Goal: Task Accomplishment & Management: Use online tool/utility

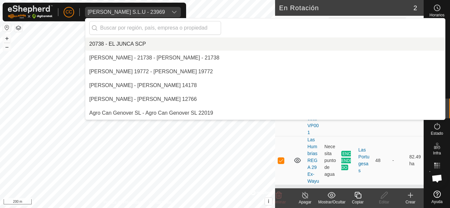
scroll to position [5739, 0]
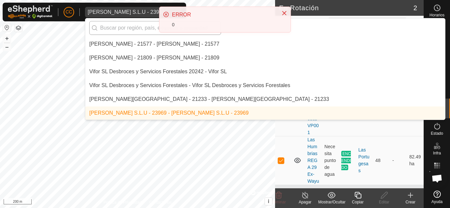
click at [128, 31] on input "text" at bounding box center [155, 28] width 132 height 14
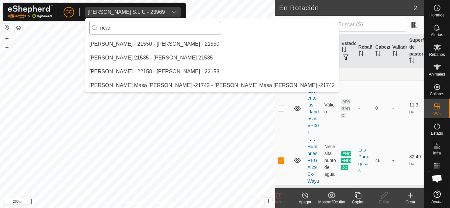
scroll to position [0, 0]
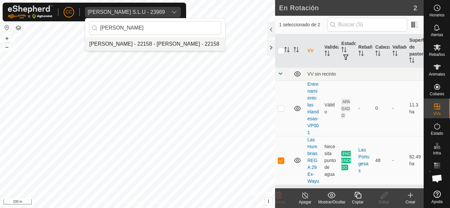
type input "[PERSON_NAME]"
click at [125, 45] on li "[PERSON_NAME] - 22158 - [PERSON_NAME] - 22158" at bounding box center [155, 44] width 140 height 13
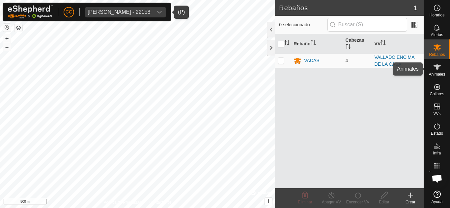
click at [436, 64] on icon at bounding box center [437, 67] width 8 height 8
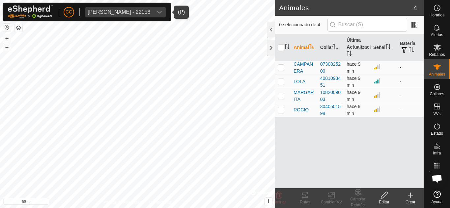
click at [281, 68] on p-checkbox at bounding box center [281, 67] width 7 height 5
checkbox input "true"
click at [282, 78] on td at bounding box center [283, 82] width 16 height 14
checkbox input "true"
click at [283, 96] on p-checkbox at bounding box center [281, 95] width 7 height 5
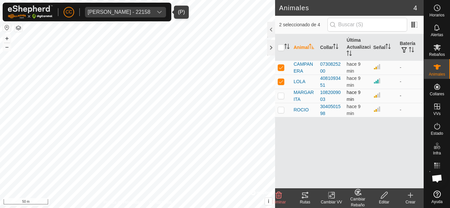
checkbox input "true"
click at [280, 110] on p-checkbox at bounding box center [281, 109] width 7 height 5
checkbox input "true"
click at [301, 201] on div "Rutas" at bounding box center [305, 203] width 26 height 6
